Goal: Contribute content: Add original content to the website for others to see

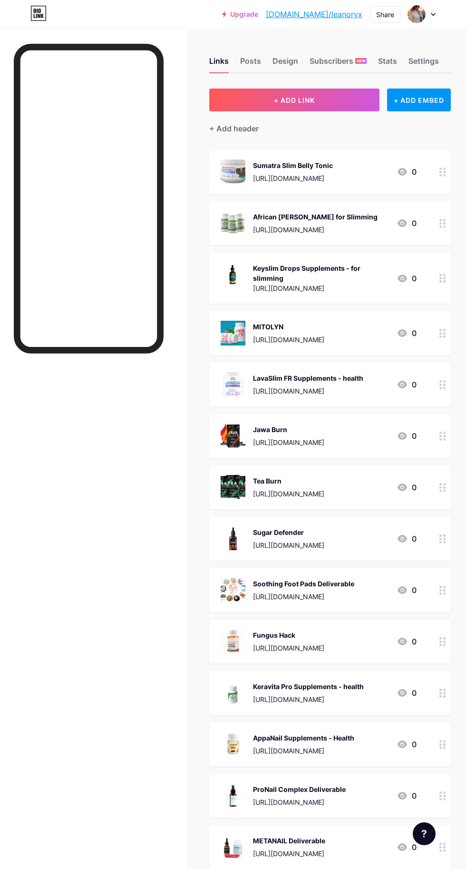
click at [321, 97] on button "+ ADD LINK" at bounding box center [294, 100] width 170 height 23
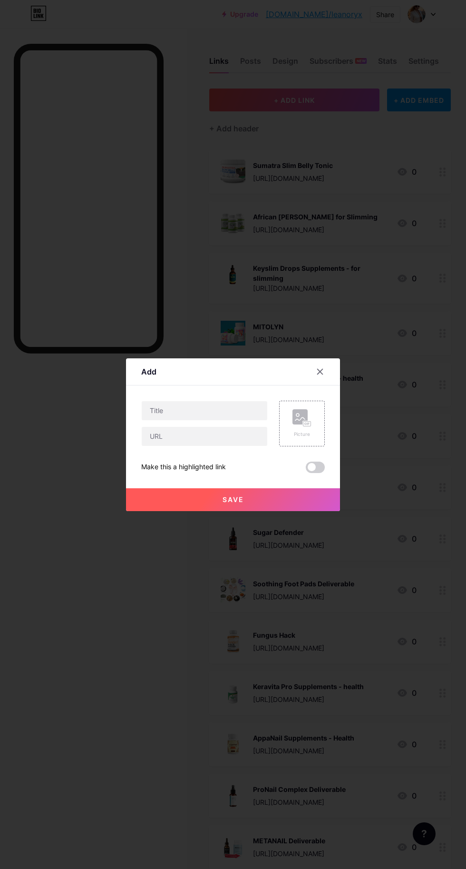
click at [311, 426] on rect at bounding box center [307, 424] width 9 height 6
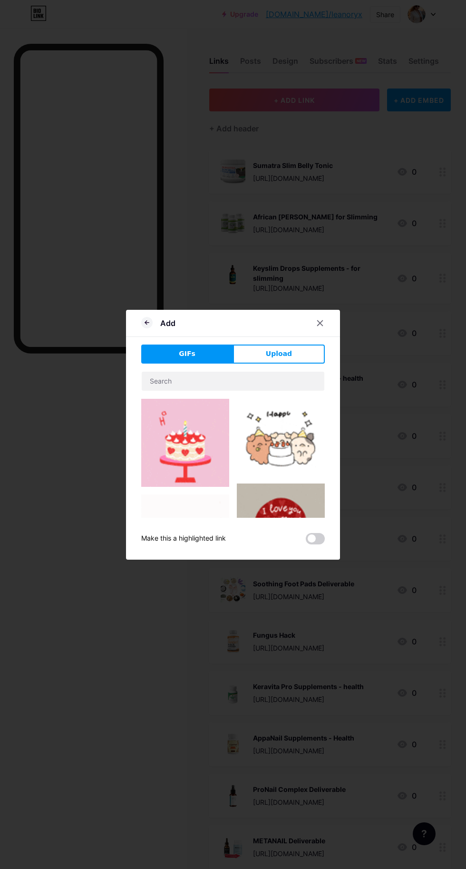
click at [296, 364] on button "Upload" at bounding box center [279, 353] width 92 height 19
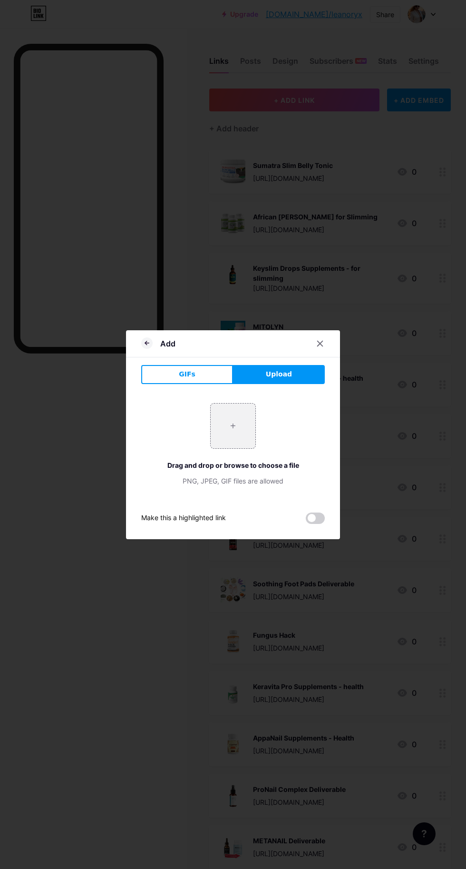
click at [234, 448] on input "file" at bounding box center [233, 425] width 45 height 45
type input "C:\fakepath\U83YZEV8.png"
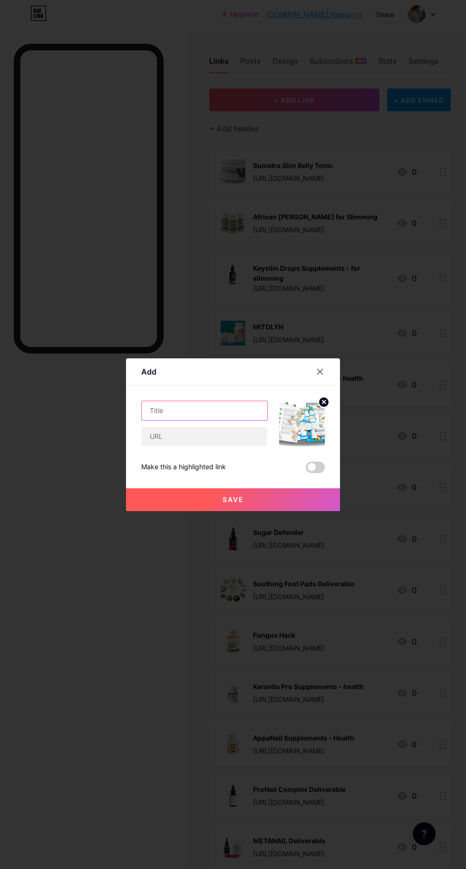
click at [219, 420] on input "text" at bounding box center [205, 410] width 126 height 19
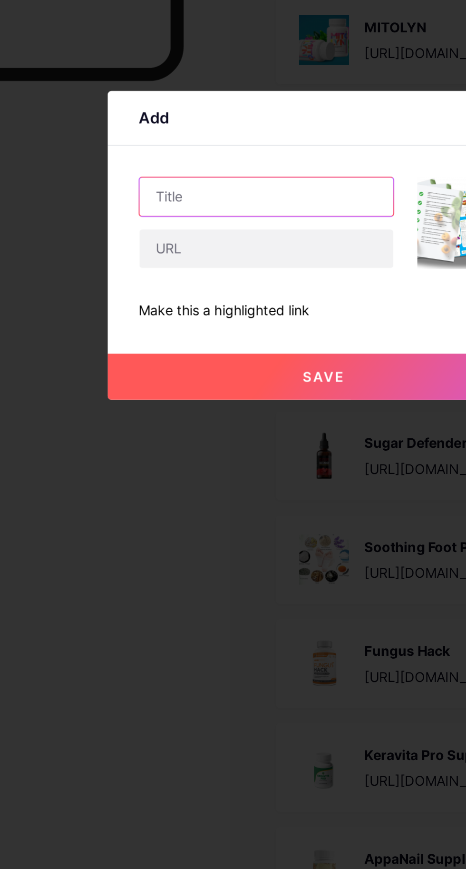
paste input "⚡️The Ultimate Keto Meal Plan⚡️"
type input "⚡️The Ultimate Keto Meal Plan⚡️"
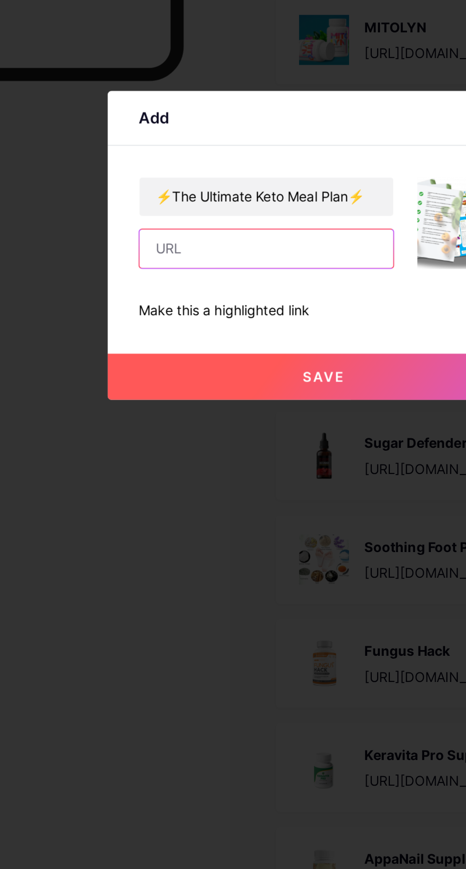
click at [200, 446] on input "text" at bounding box center [205, 436] width 126 height 19
type input "[URL][DOMAIN_NAME]"
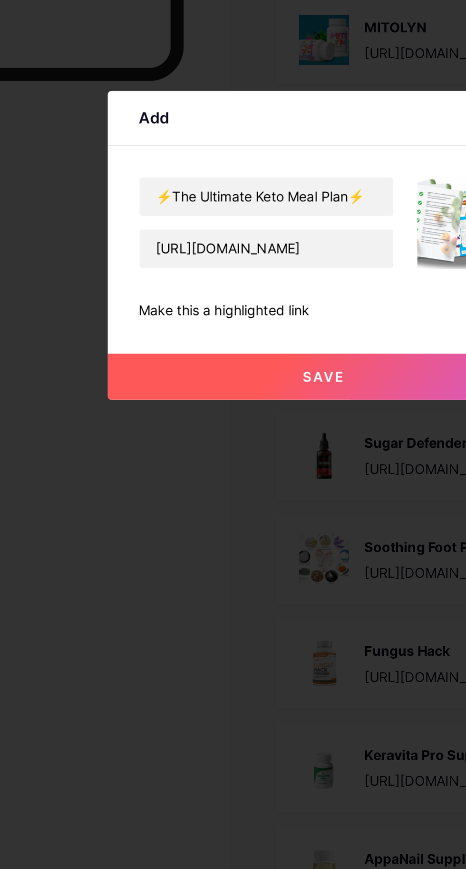
click at [240, 503] on span "Save" at bounding box center [233, 499] width 21 height 8
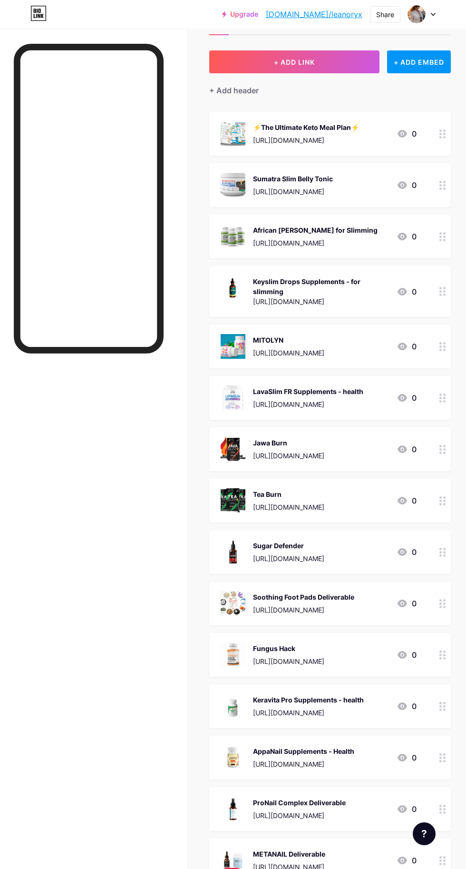
scroll to position [0, 0]
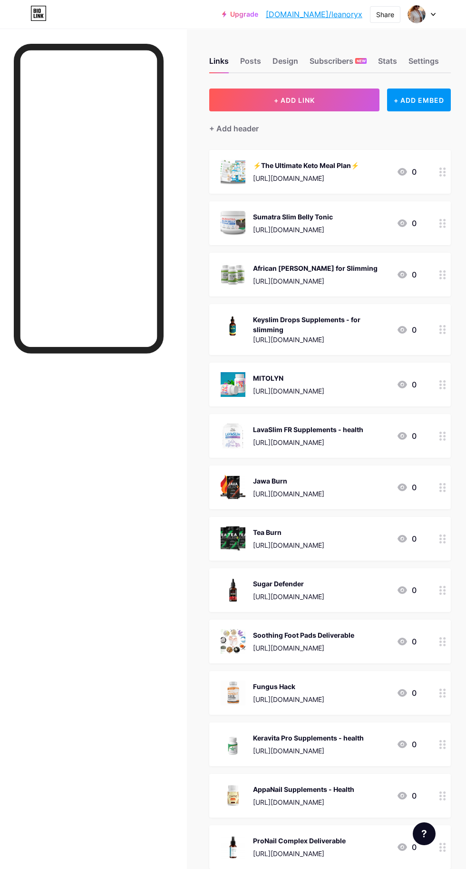
click at [386, 14] on div "Share" at bounding box center [385, 15] width 18 height 10
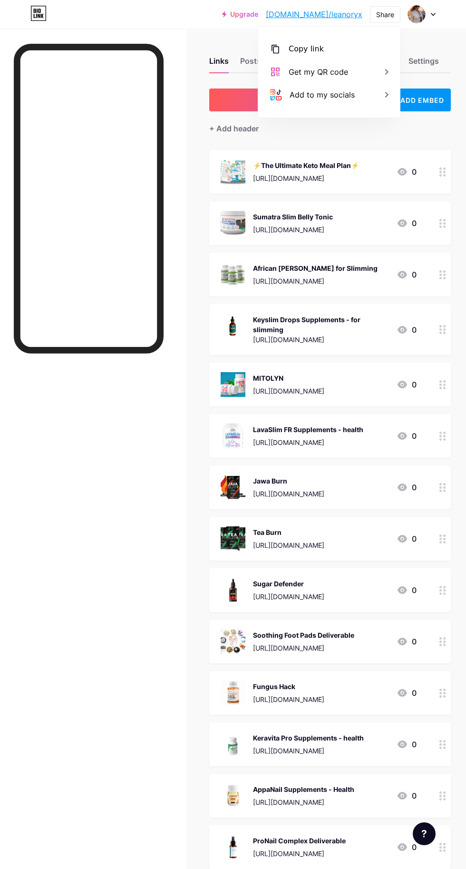
click at [351, 44] on div "Copy link" at bounding box center [329, 49] width 142 height 23
click at [387, 14] on div "Share" at bounding box center [385, 15] width 18 height 10
